Goal: Transaction & Acquisition: Purchase product/service

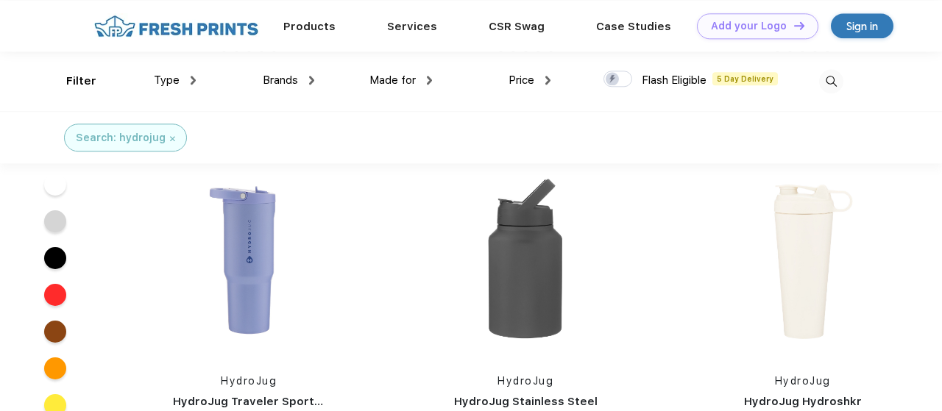
scroll to position [240, 0]
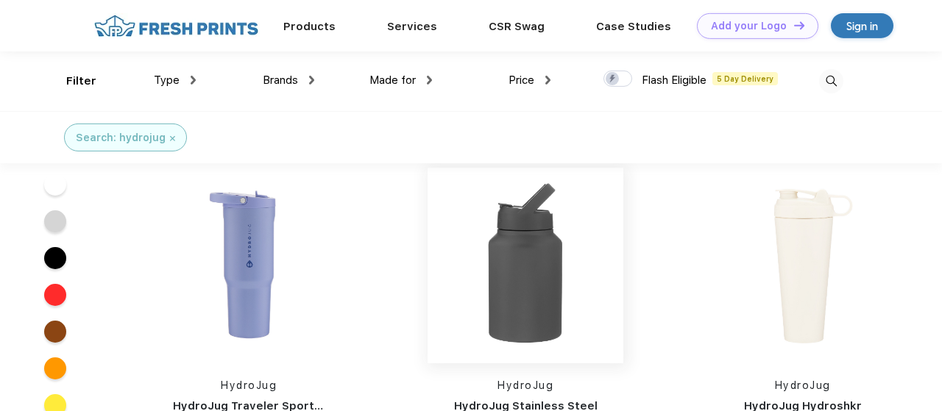
click at [552, 327] on img at bounding box center [525, 266] width 196 height 196
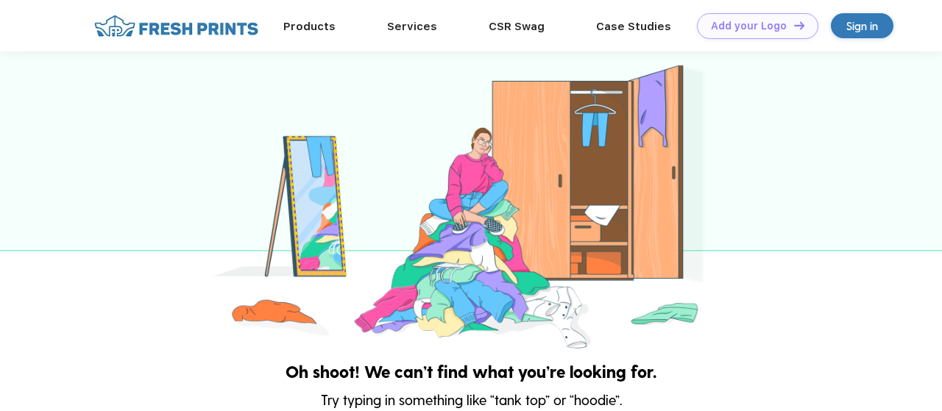
scroll to position [240, 0]
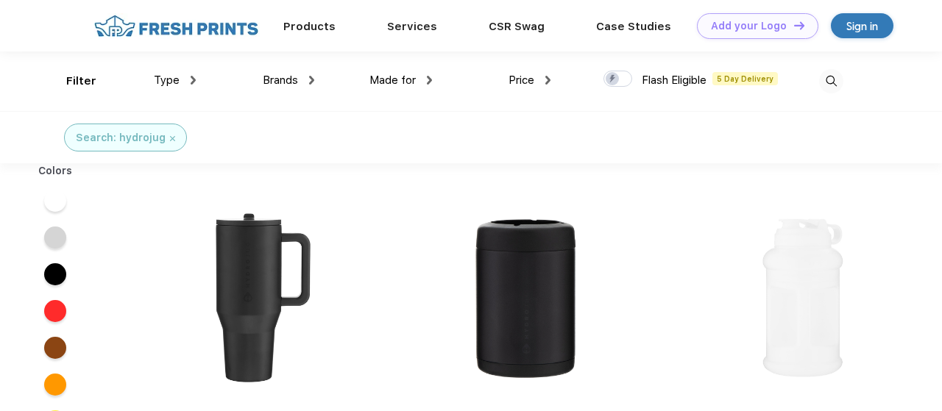
scroll to position [1, 0]
click at [308, 134] on div "Search: hydrojug" at bounding box center [471, 136] width 942 height 52
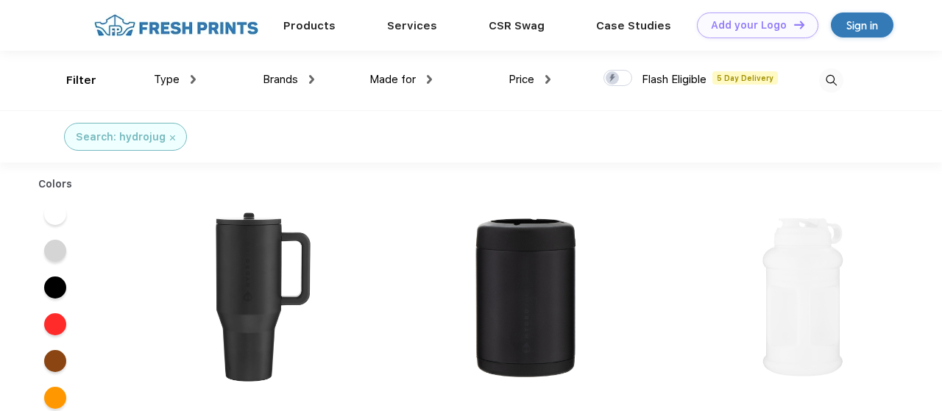
drag, startPoint x: 937, startPoint y: 84, endPoint x: 941, endPoint y: 174, distance: 89.8
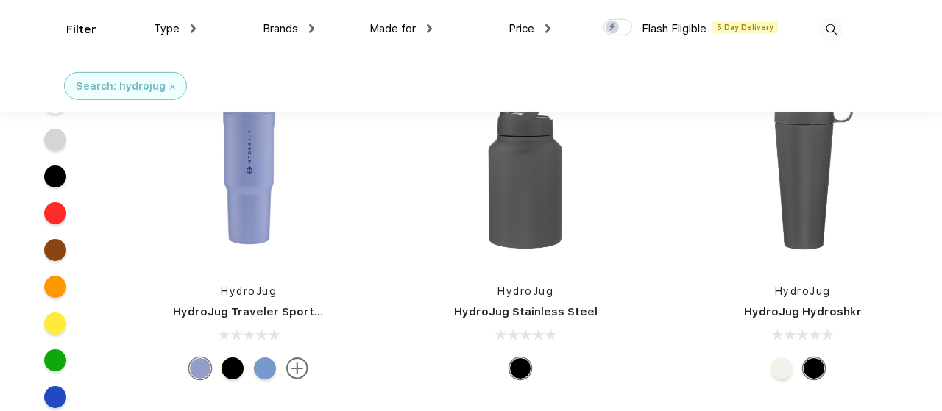
scroll to position [0, 0]
